Goal: Task Accomplishment & Management: Use online tool/utility

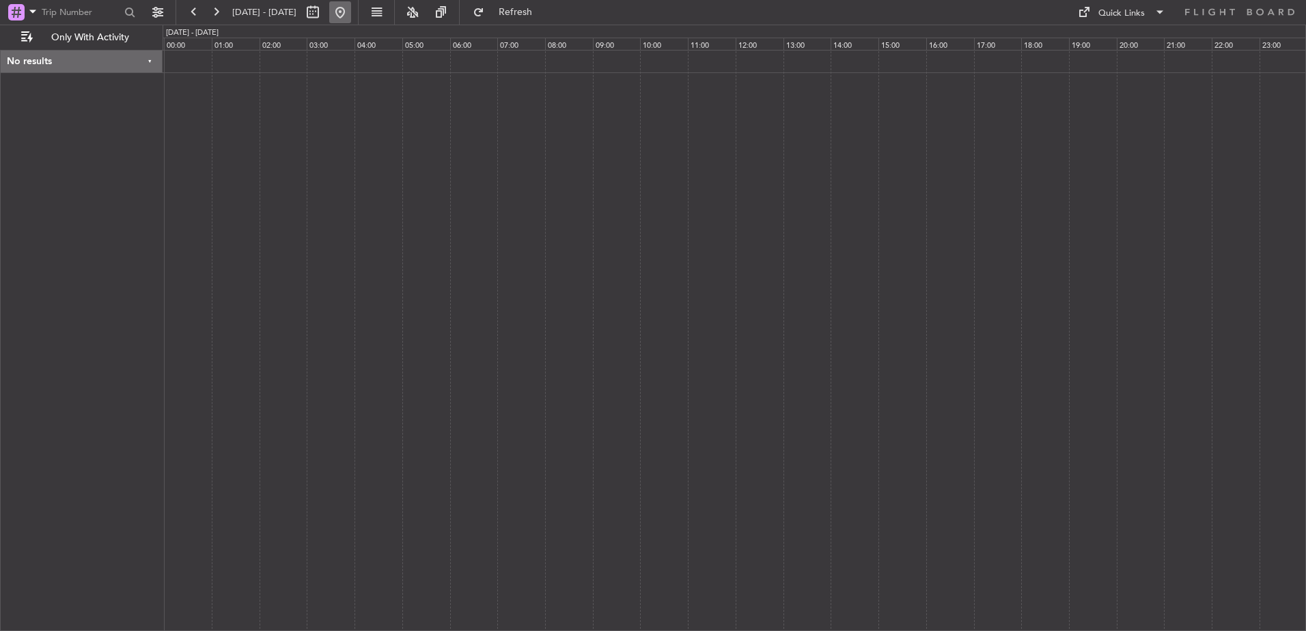
click at [351, 12] on button at bounding box center [340, 12] width 22 height 22
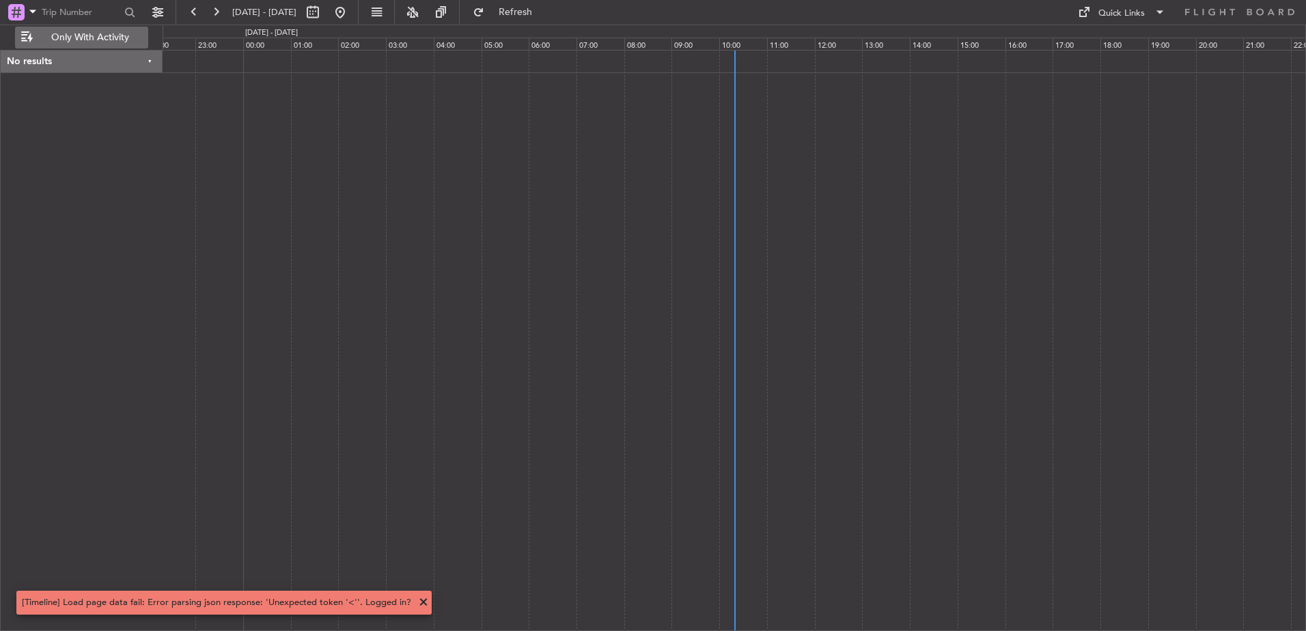
click at [74, 38] on span "Only With Activity" at bounding box center [90, 38] width 109 height 10
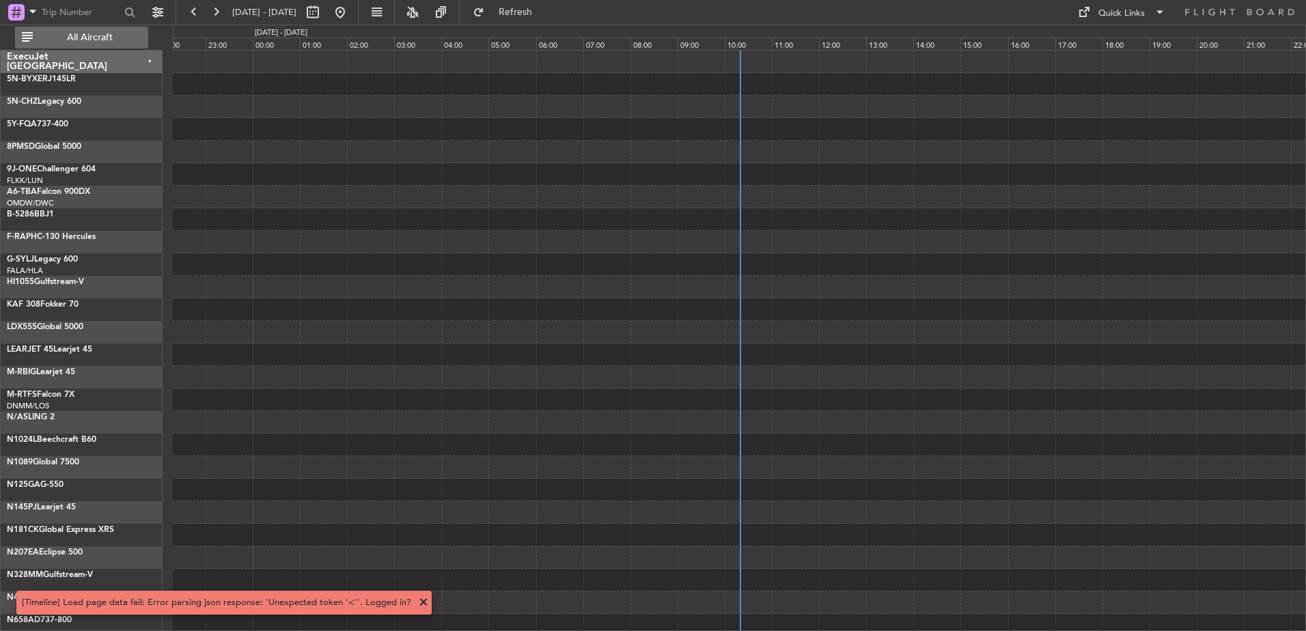
click at [97, 34] on span "All Aircraft" at bounding box center [90, 38] width 109 height 10
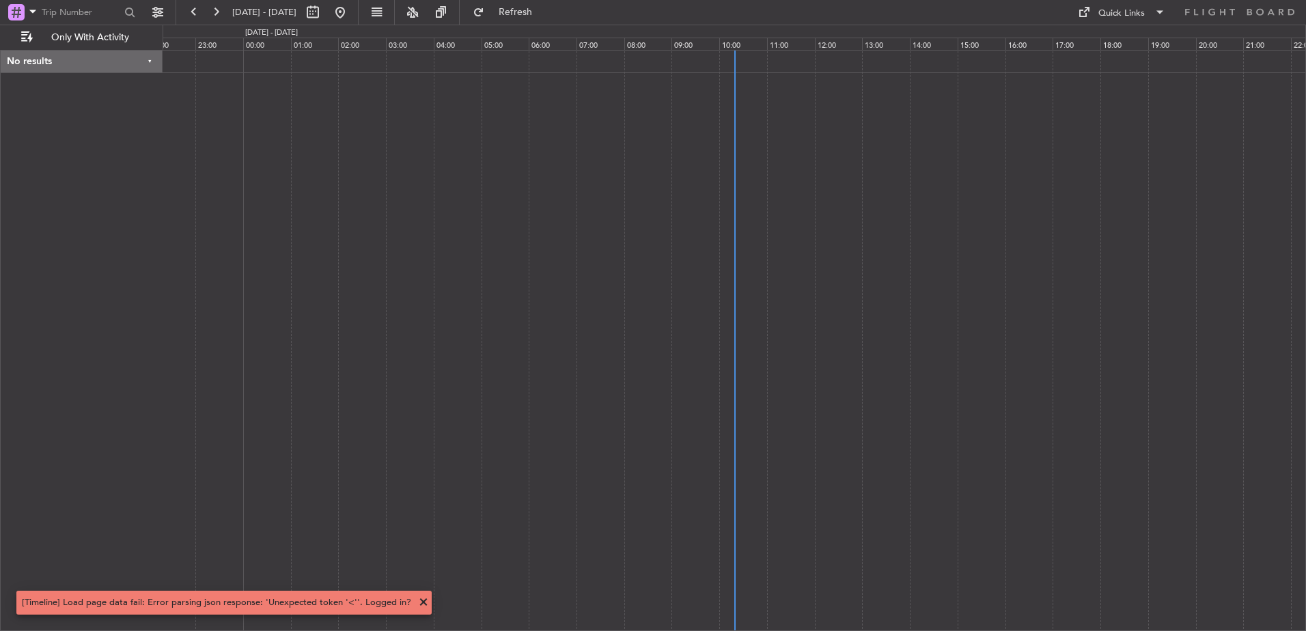
click at [147, 60] on div "No results" at bounding box center [82, 62] width 162 height 23
click at [293, 31] on div "[DATE] - [DATE]" at bounding box center [271, 33] width 53 height 12
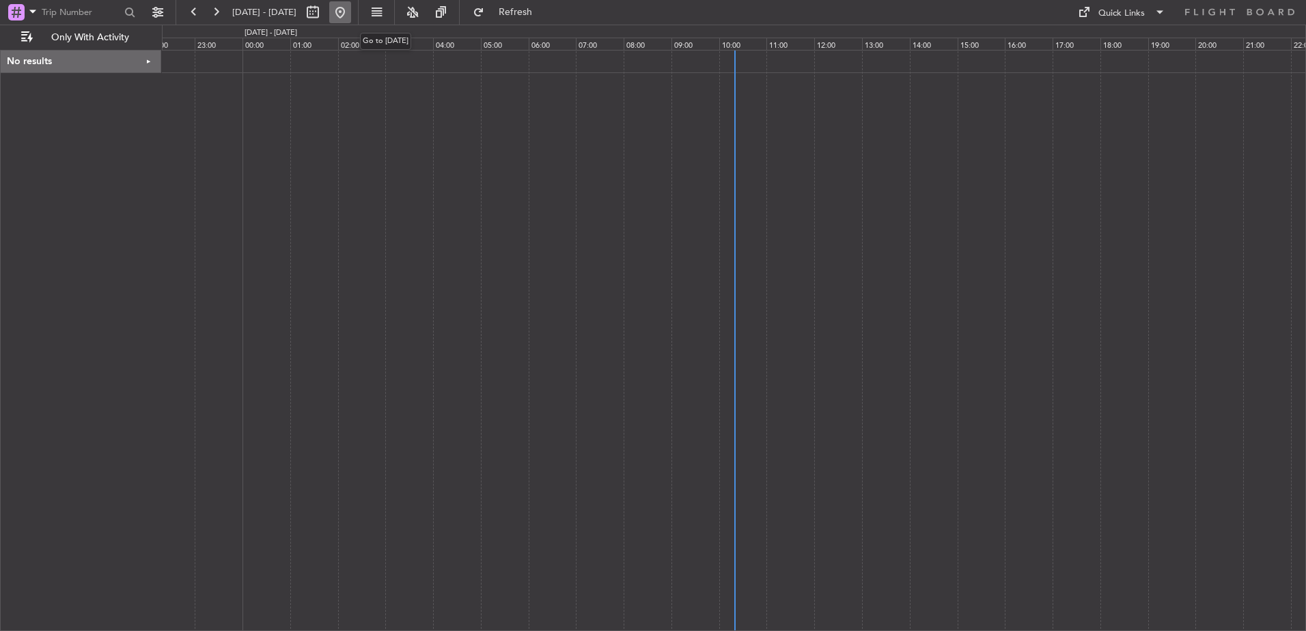
click at [351, 14] on button at bounding box center [340, 12] width 22 height 22
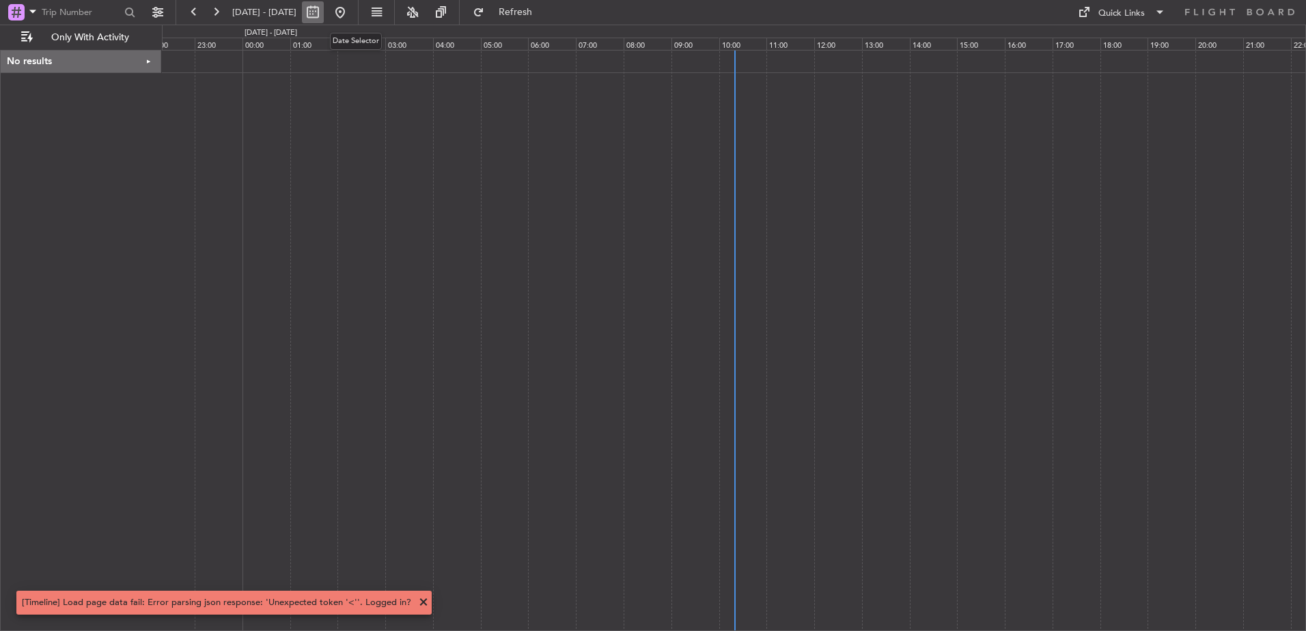
click at [324, 14] on button at bounding box center [313, 12] width 22 height 22
select select "9"
select select "2025"
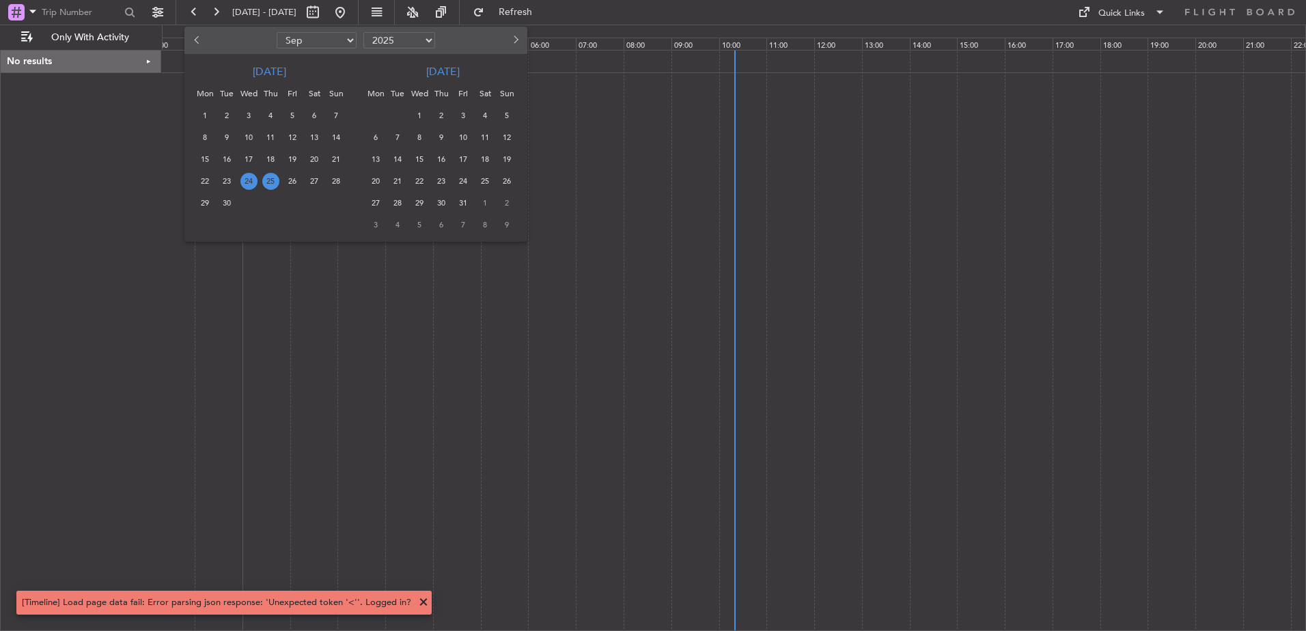
click at [270, 183] on span "25" at bounding box center [270, 181] width 17 height 17
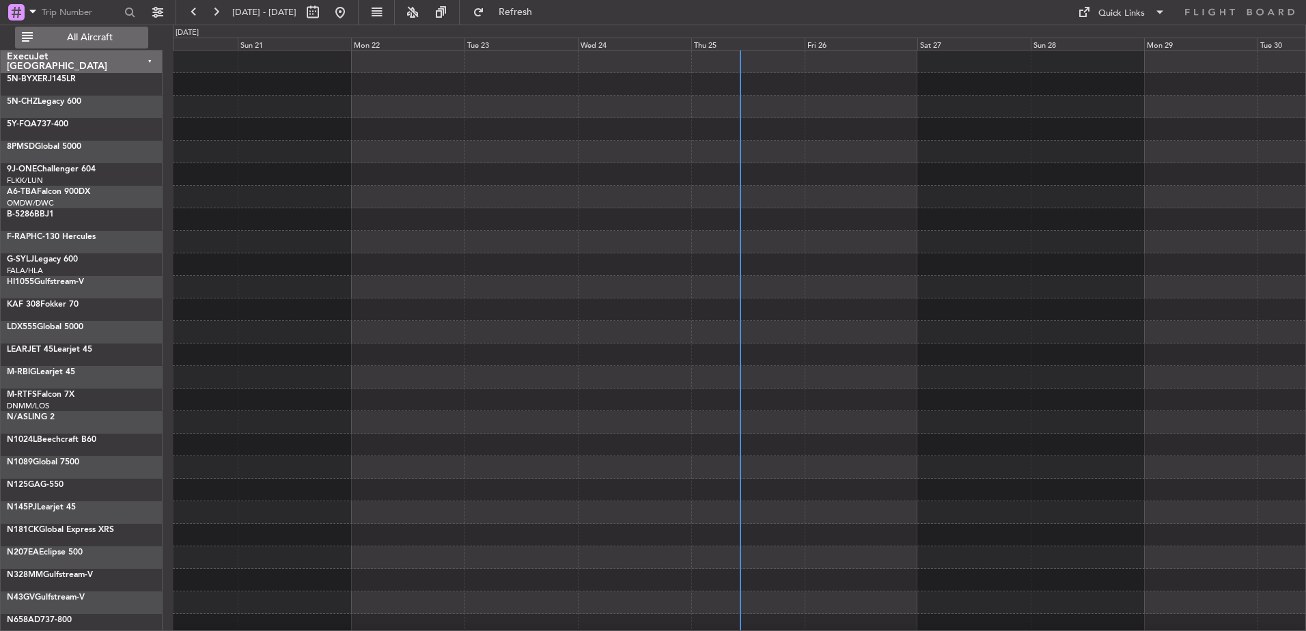
click at [111, 36] on span "All Aircraft" at bounding box center [90, 38] width 109 height 10
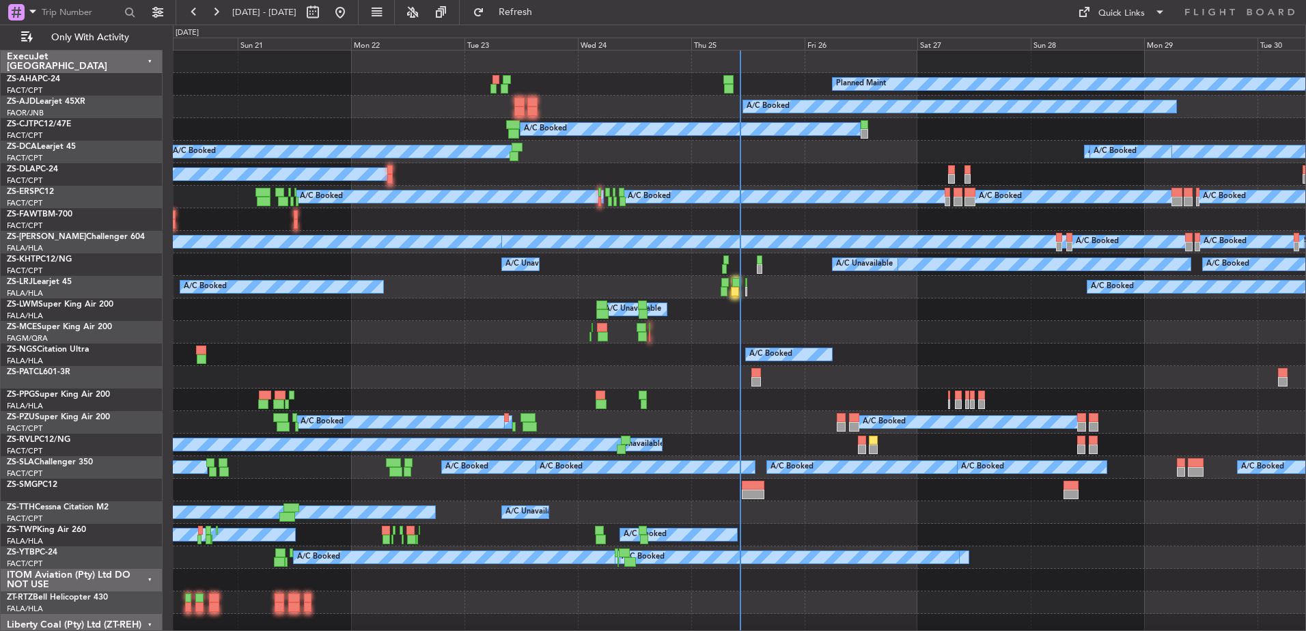
click at [148, 58] on div "ExecuJet [GEOGRAPHIC_DATA]" at bounding box center [82, 62] width 162 height 23
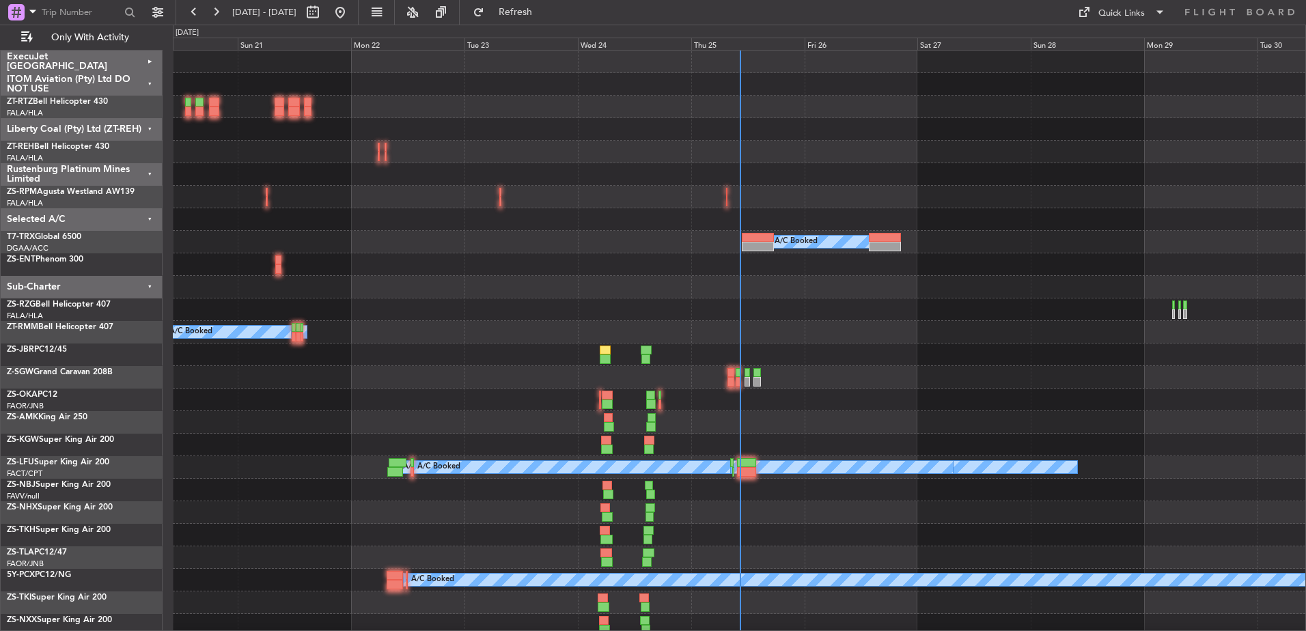
click at [150, 128] on div "Liberty Coal (Pty) Ltd (ZT-REH)" at bounding box center [82, 129] width 162 height 23
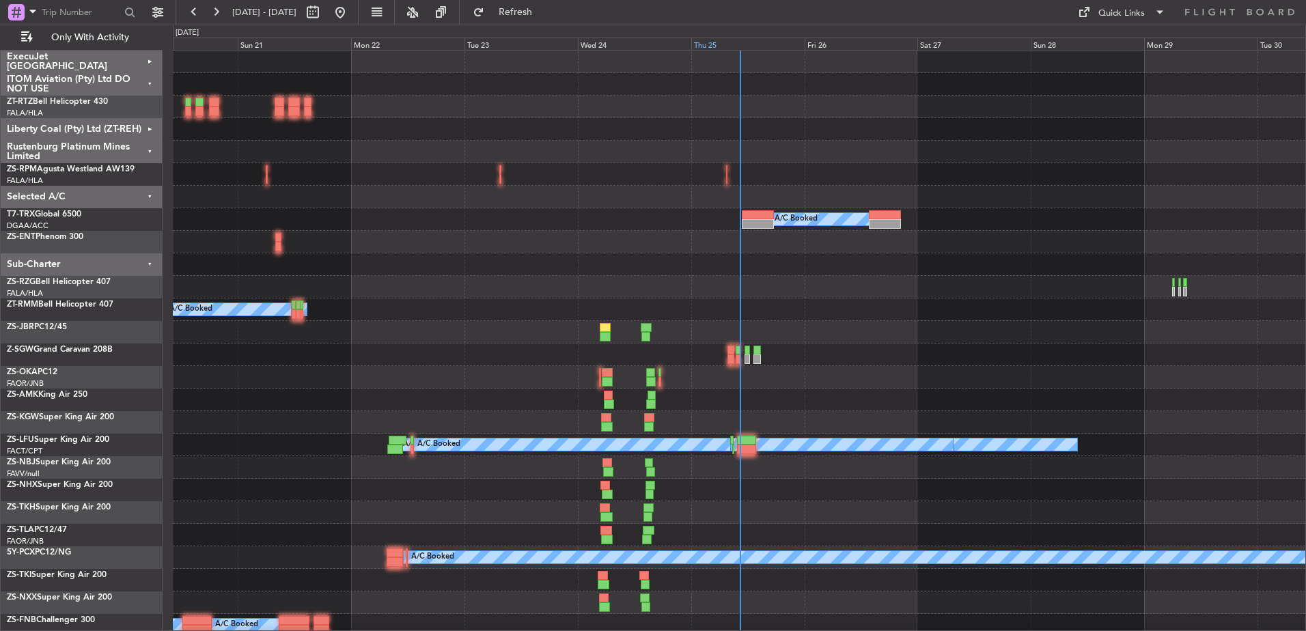
click at [758, 46] on div "Thu 25" at bounding box center [747, 44] width 113 height 12
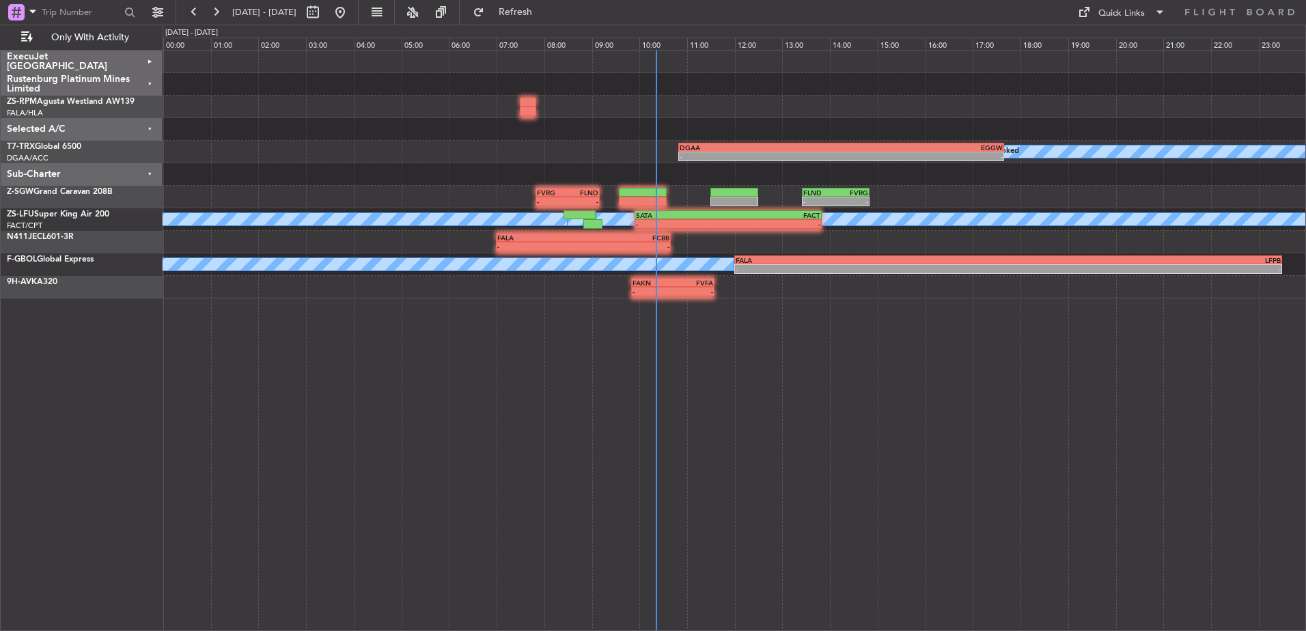
click at [150, 57] on div "ExecuJet [GEOGRAPHIC_DATA]" at bounding box center [82, 62] width 162 height 23
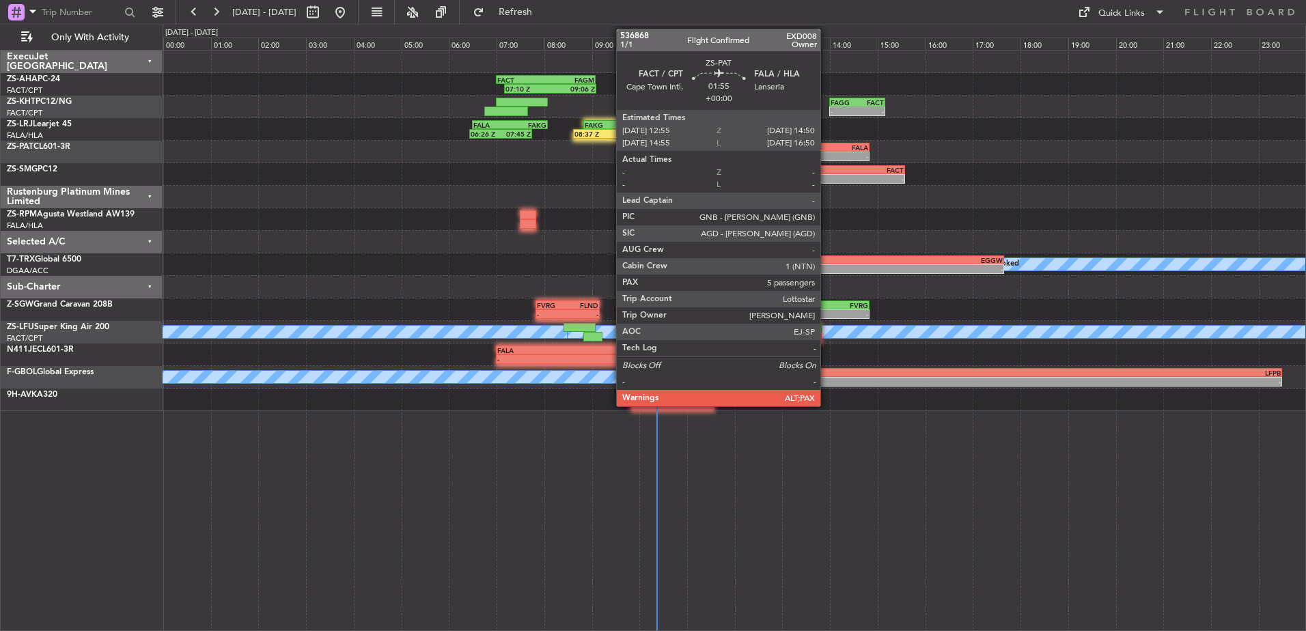
click at [826, 158] on div "-" at bounding box center [846, 156] width 44 height 8
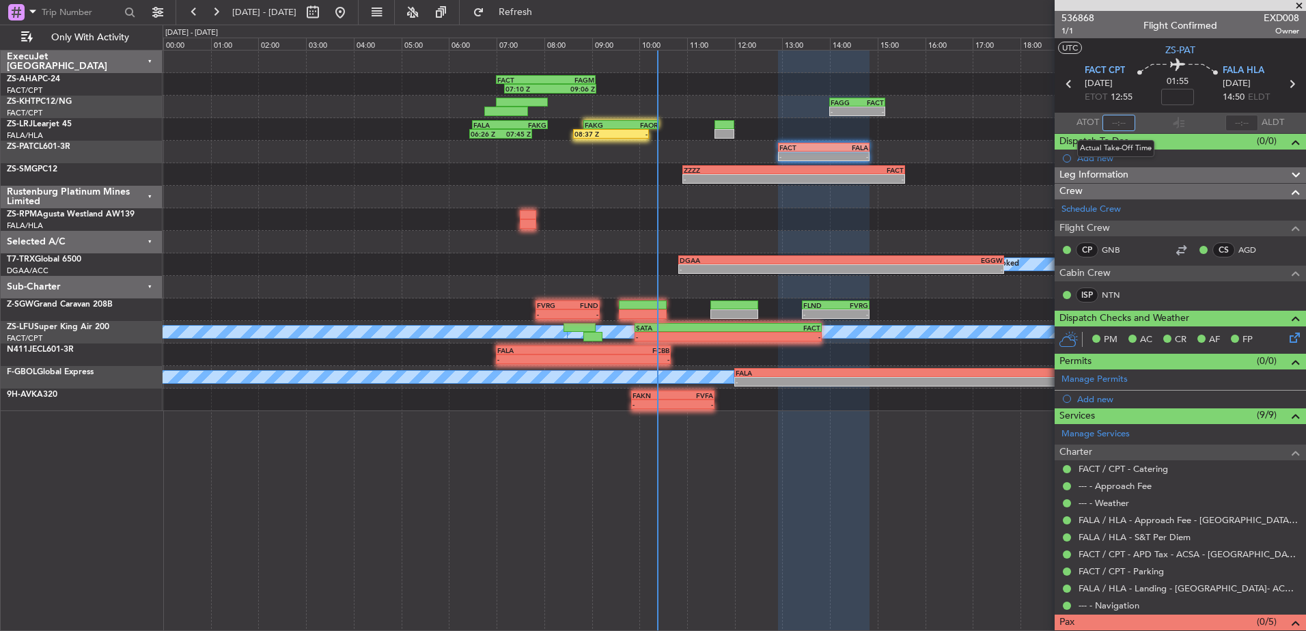
click at [1115, 123] on input "text" at bounding box center [1118, 123] width 33 height 16
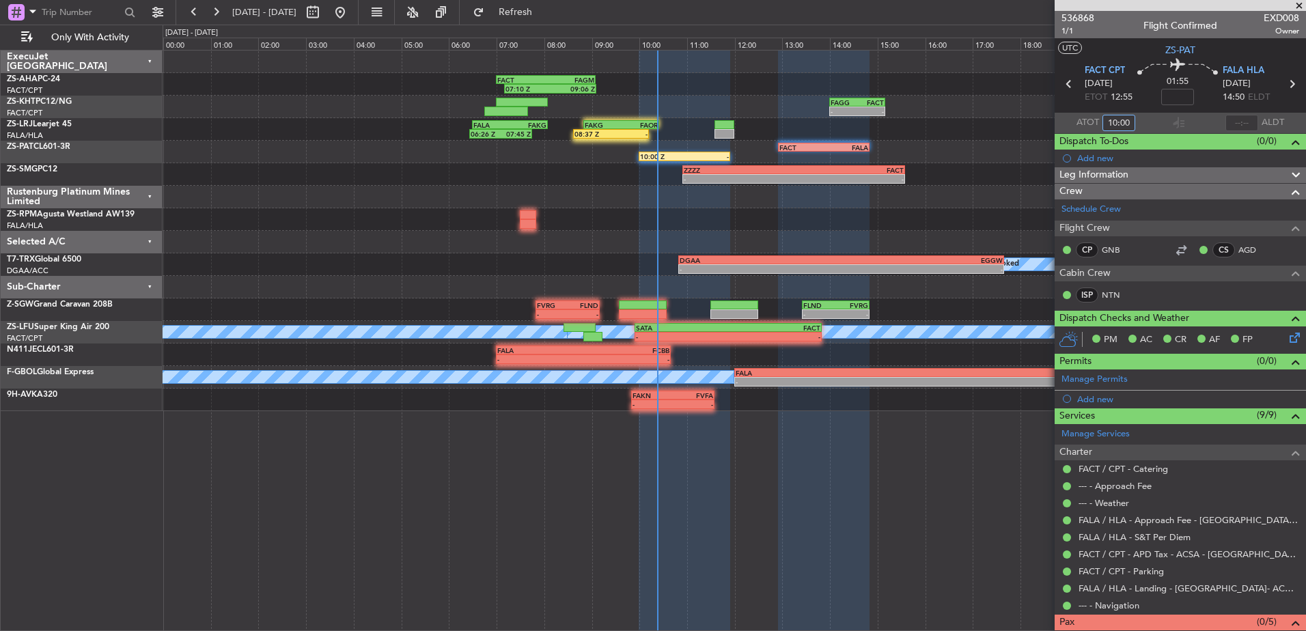
click at [148, 195] on div "Rustenburg Platinum Mines Limited" at bounding box center [82, 197] width 162 height 23
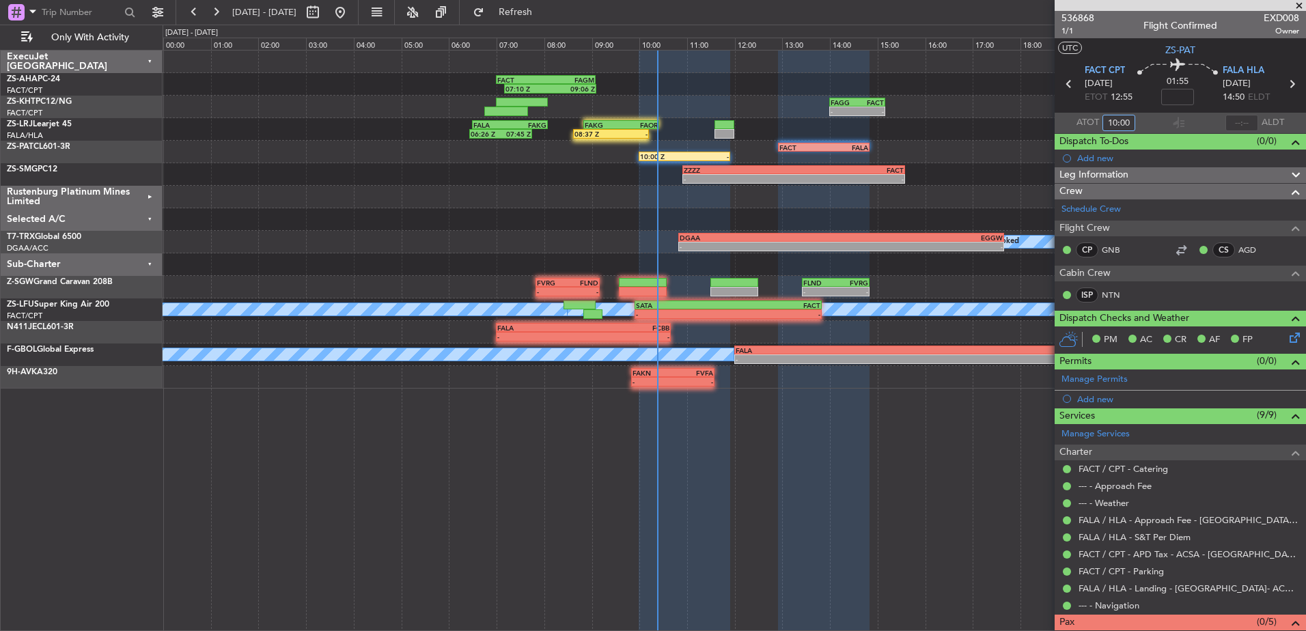
click at [150, 218] on div "Selected A/C" at bounding box center [82, 219] width 162 height 23
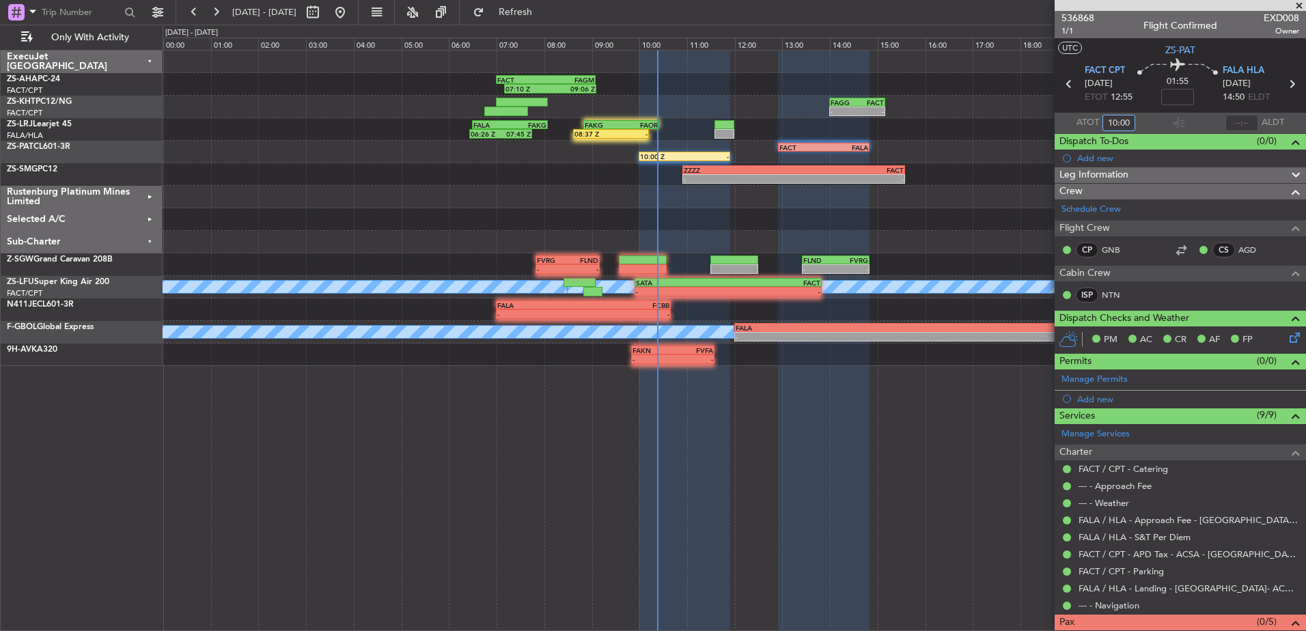
click at [150, 239] on div "Sub-Charter" at bounding box center [82, 242] width 162 height 23
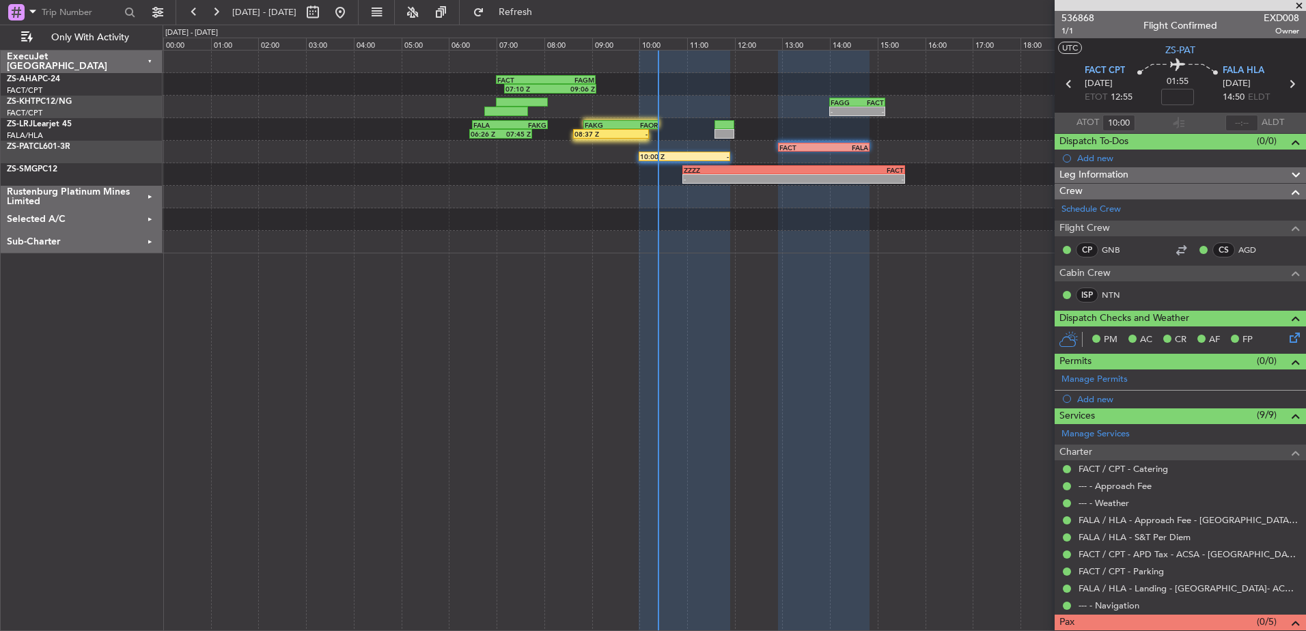
click at [1148, 122] on section "ATOT 10:00 ALDT" at bounding box center [1180, 123] width 251 height 20
click at [1129, 119] on input "10:00" at bounding box center [1118, 123] width 33 height 16
type input "1000"
